Goal: Submit feedback/report problem: Submit feedback/report problem

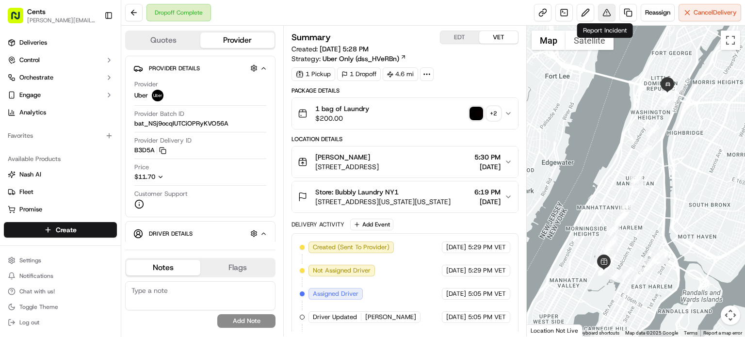
click at [608, 7] on button at bounding box center [606, 12] width 17 height 17
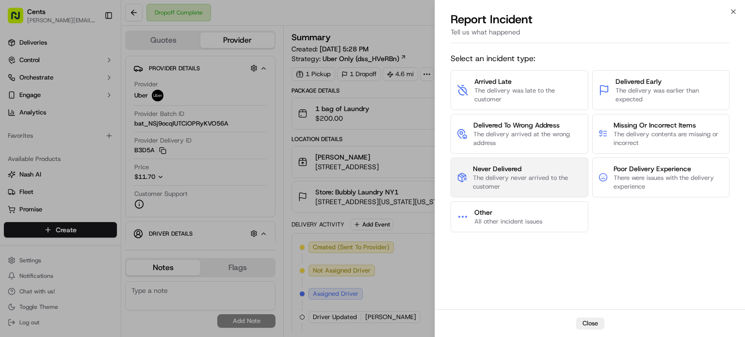
click at [547, 174] on span "The delivery never arrived to the customer" at bounding box center [527, 182] width 109 height 17
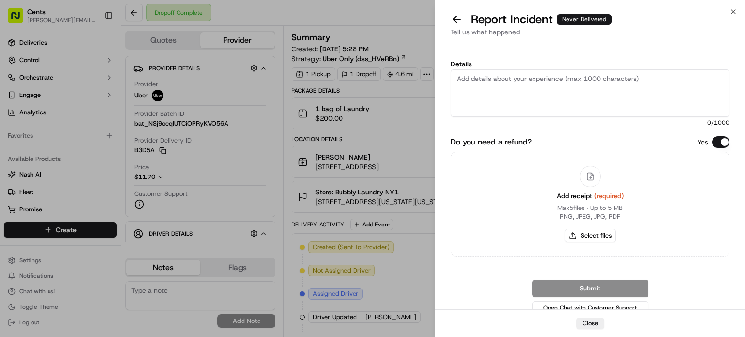
click at [527, 91] on textarea "Details" at bounding box center [590, 93] width 279 height 48
paste textarea "Please report the driver assigned to Order #5530. The order was never picked up…"
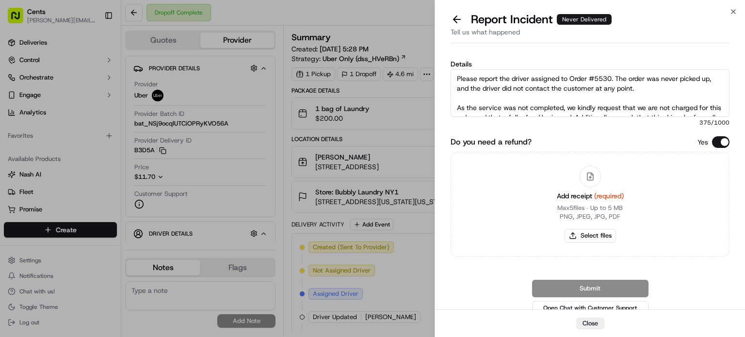
click at [476, 95] on textarea "Please report the driver assigned to Order #5530. The order was never picked up…" at bounding box center [590, 93] width 279 height 48
click at [461, 76] on textarea "Please report the driver assigned to Order #5530. The order was never picked up…" at bounding box center [590, 93] width 279 height 48
click at [543, 79] on textarea "The attendant reached out please report the driver assigned to Order #5530. The…" at bounding box center [590, 93] width 279 height 48
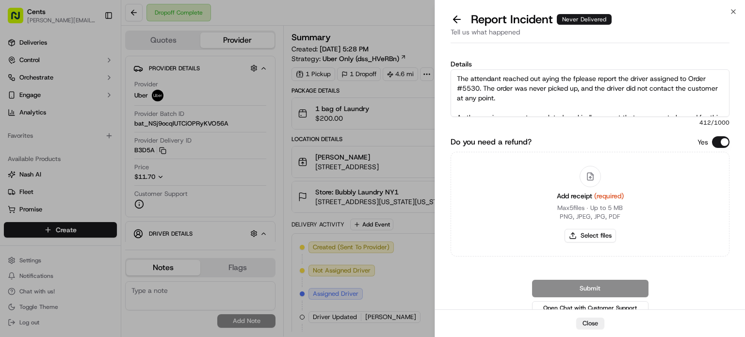
click at [542, 77] on textarea "The attendant reached out aying the fplease report the driver assigned to Order…" at bounding box center [590, 93] width 279 height 48
click at [579, 79] on textarea "The attendant reached out saying the fplease report the driver assigned to Orde…" at bounding box center [590, 93] width 279 height 48
click at [561, 102] on textarea "The attendant reached out saying the following: "Please report the driver assig…" at bounding box center [590, 93] width 279 height 48
click at [545, 94] on textarea "The attendant reached out saying the following: "Please report the driver assig…" at bounding box center [590, 93] width 279 height 48
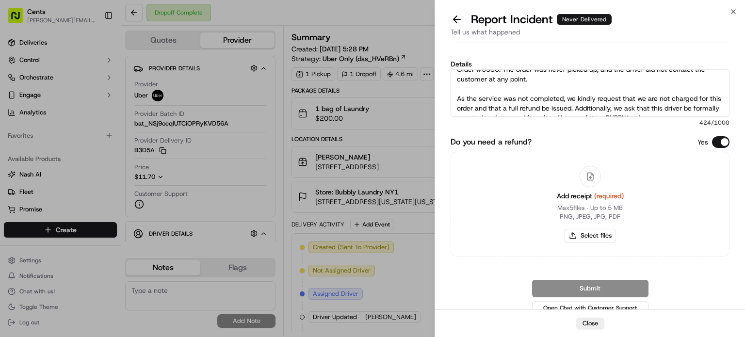
scroll to position [29, 0]
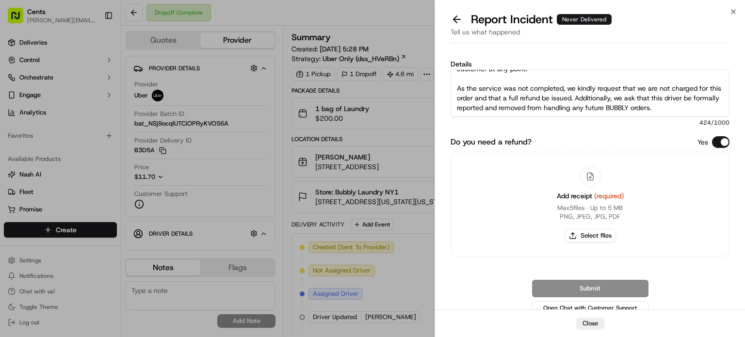
click at [689, 105] on textarea "The attendant reached out saying the following: "Please report the driver assig…" at bounding box center [590, 93] width 279 height 48
type textarea "The attendant reached out saying the following: "Please report the driver assig…"
click at [582, 232] on button "Select files" at bounding box center [590, 236] width 51 height 14
type input "C:\fakepath\Screenshot [DATE] 191933.png"
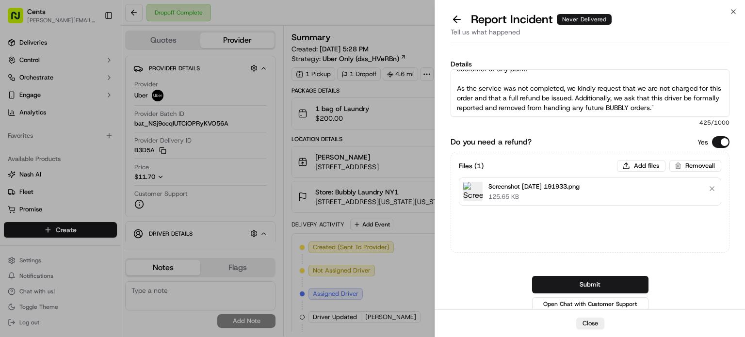
click at [472, 194] on img at bounding box center [472, 191] width 19 height 19
click at [567, 281] on button "Submit" at bounding box center [590, 284] width 116 height 17
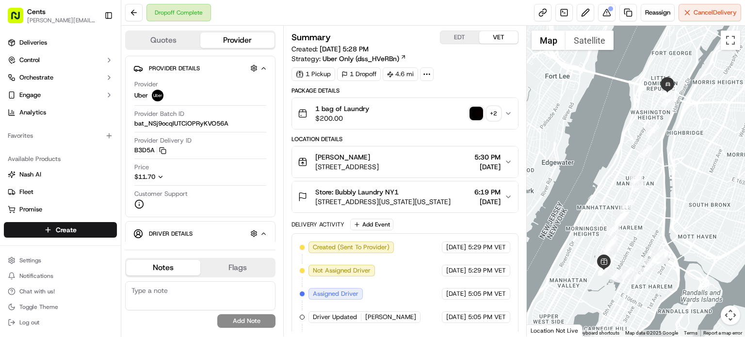
click at [478, 116] on img "button" at bounding box center [477, 114] width 14 height 14
